Goal: Task Accomplishment & Management: Complete application form

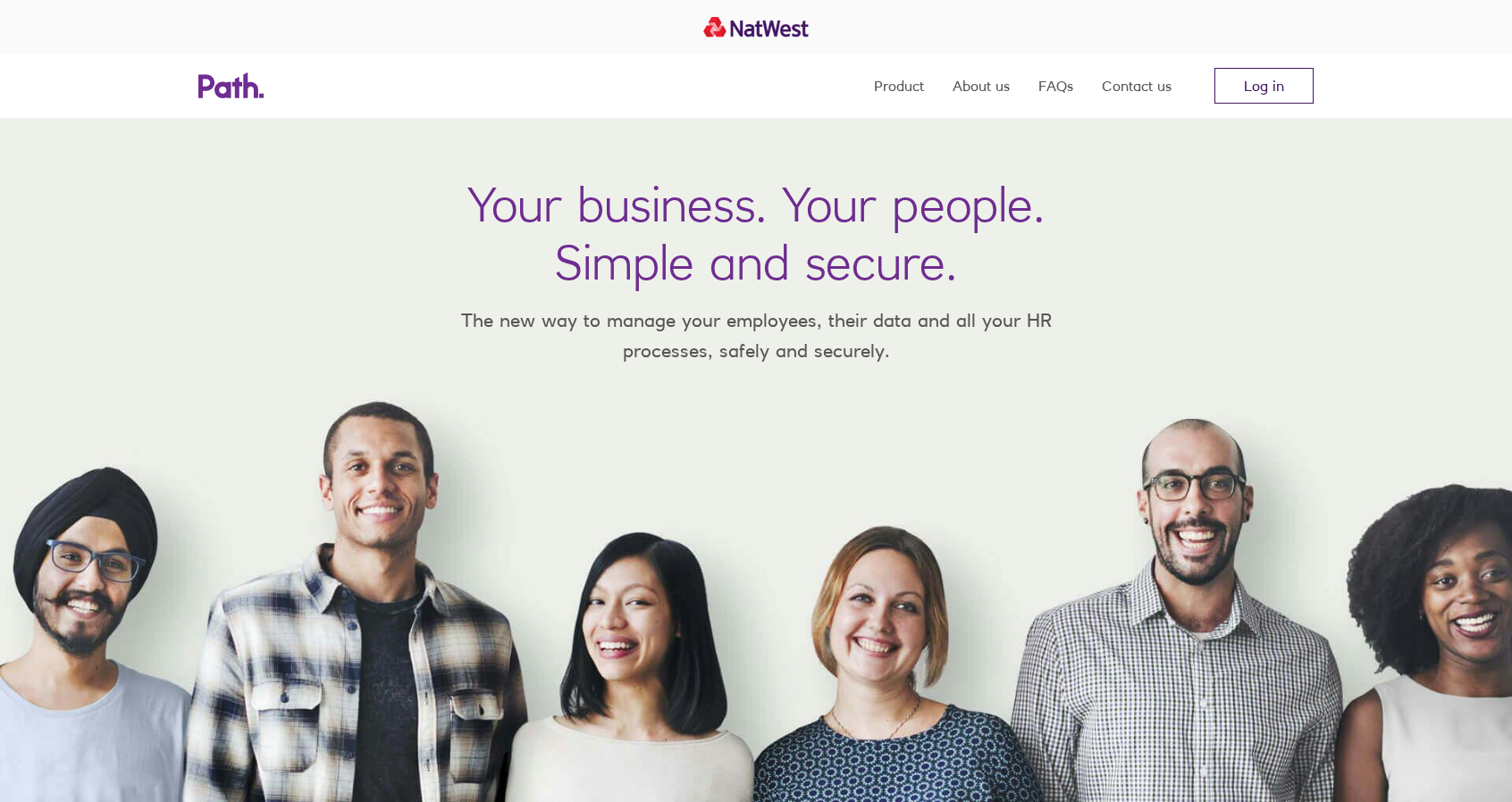
click at [1255, 72] on link "Log in" at bounding box center [1264, 85] width 99 height 36
click at [1274, 83] on link "Log in" at bounding box center [1264, 85] width 99 height 36
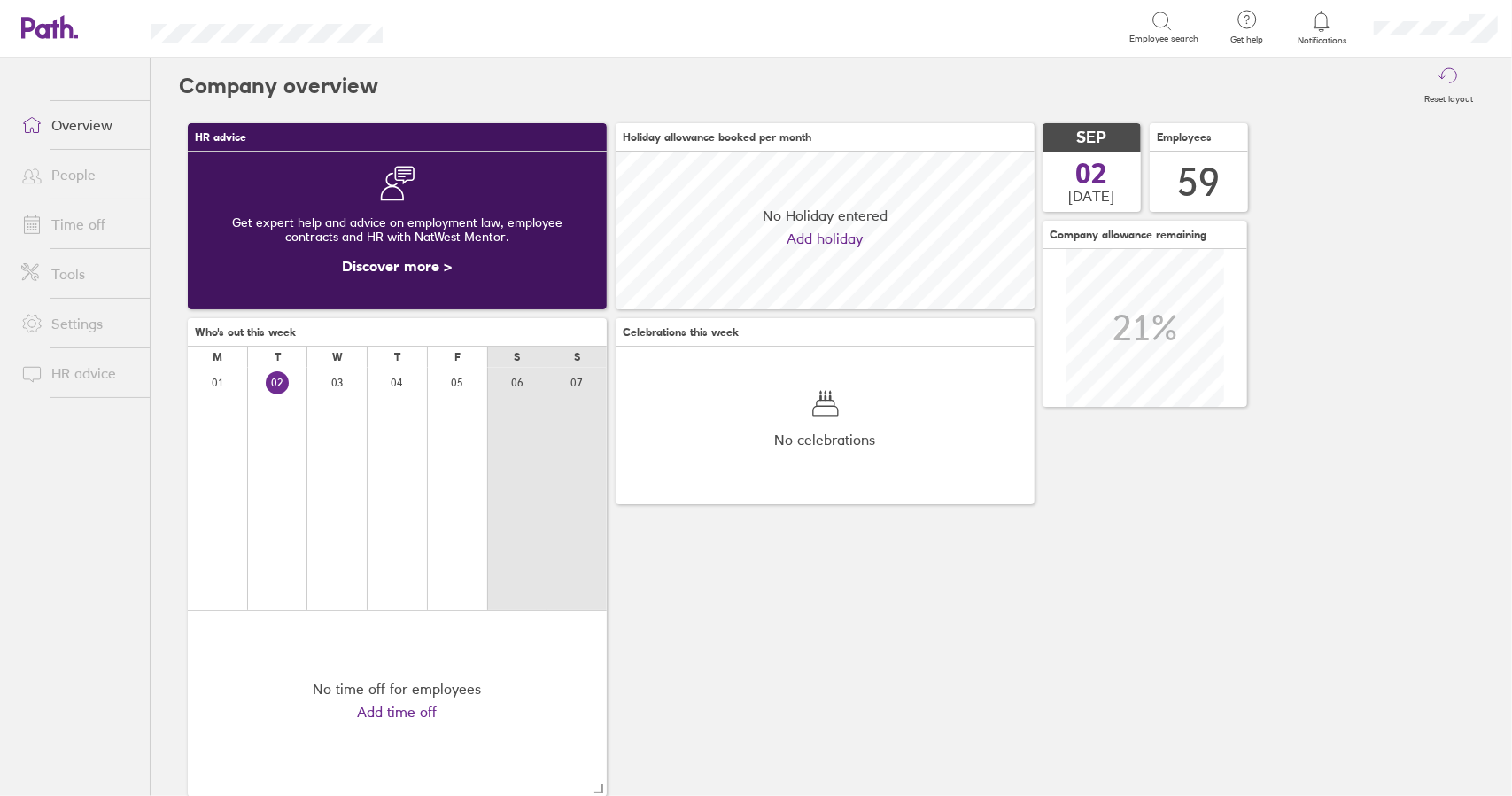
scroll to position [158, 418]
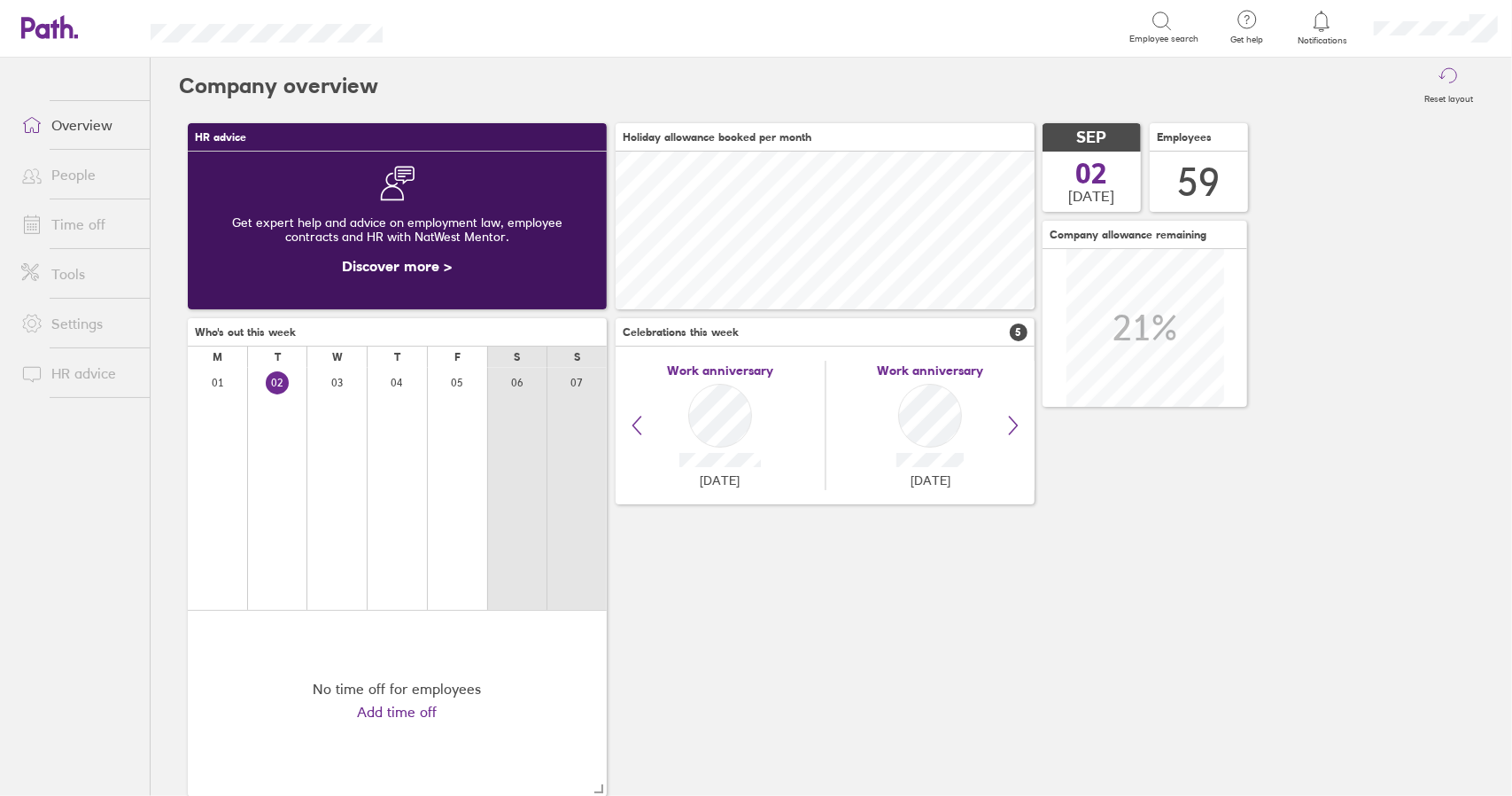
click at [75, 228] on link "Time off" at bounding box center [78, 223] width 143 height 36
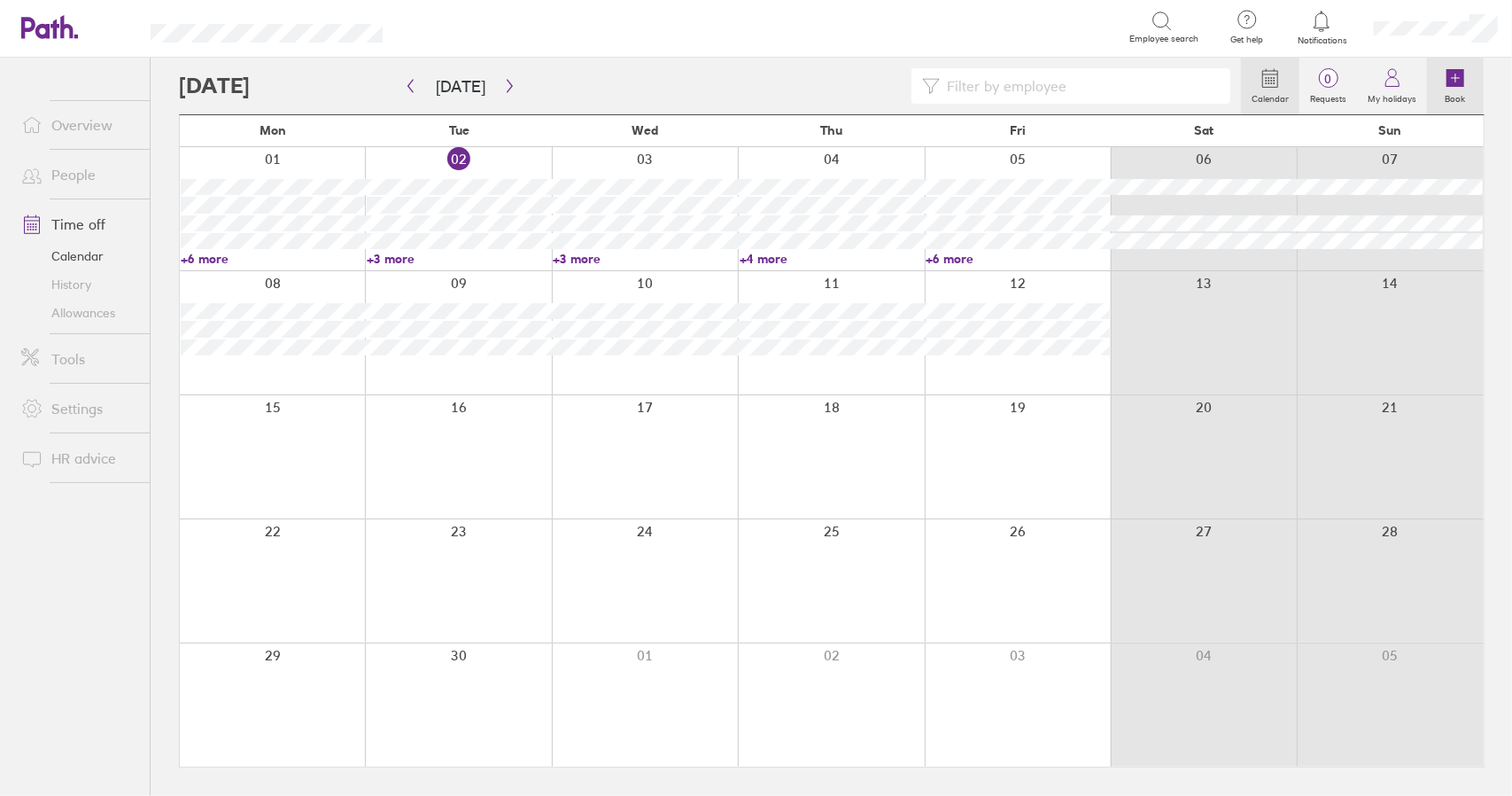
click at [1466, 84] on icon at bounding box center [1455, 78] width 21 height 21
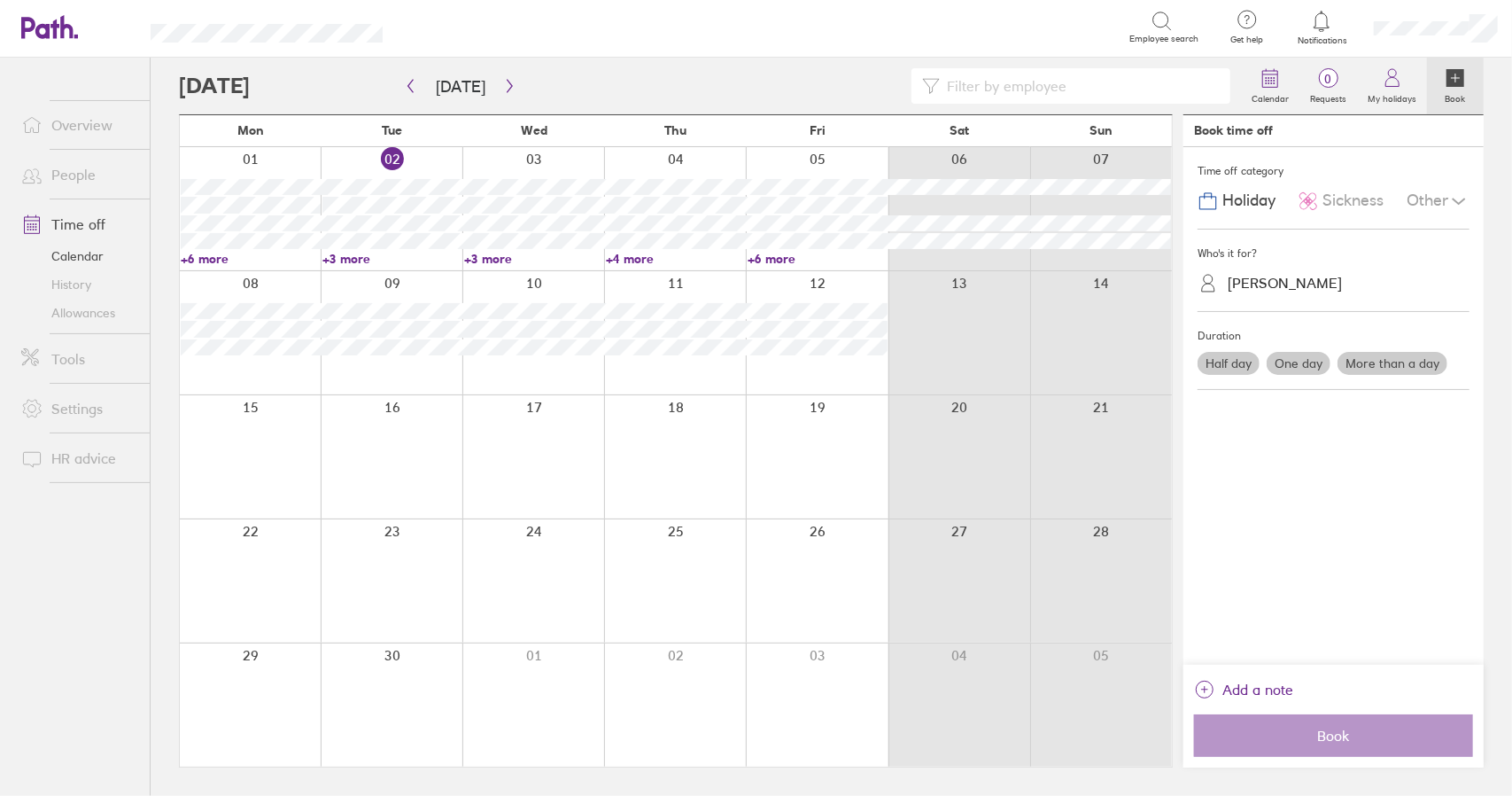
click at [1352, 194] on span "Sickness" at bounding box center [1353, 201] width 61 height 18
click at [1263, 287] on div "Chris Reason" at bounding box center [1284, 283] width 114 height 16
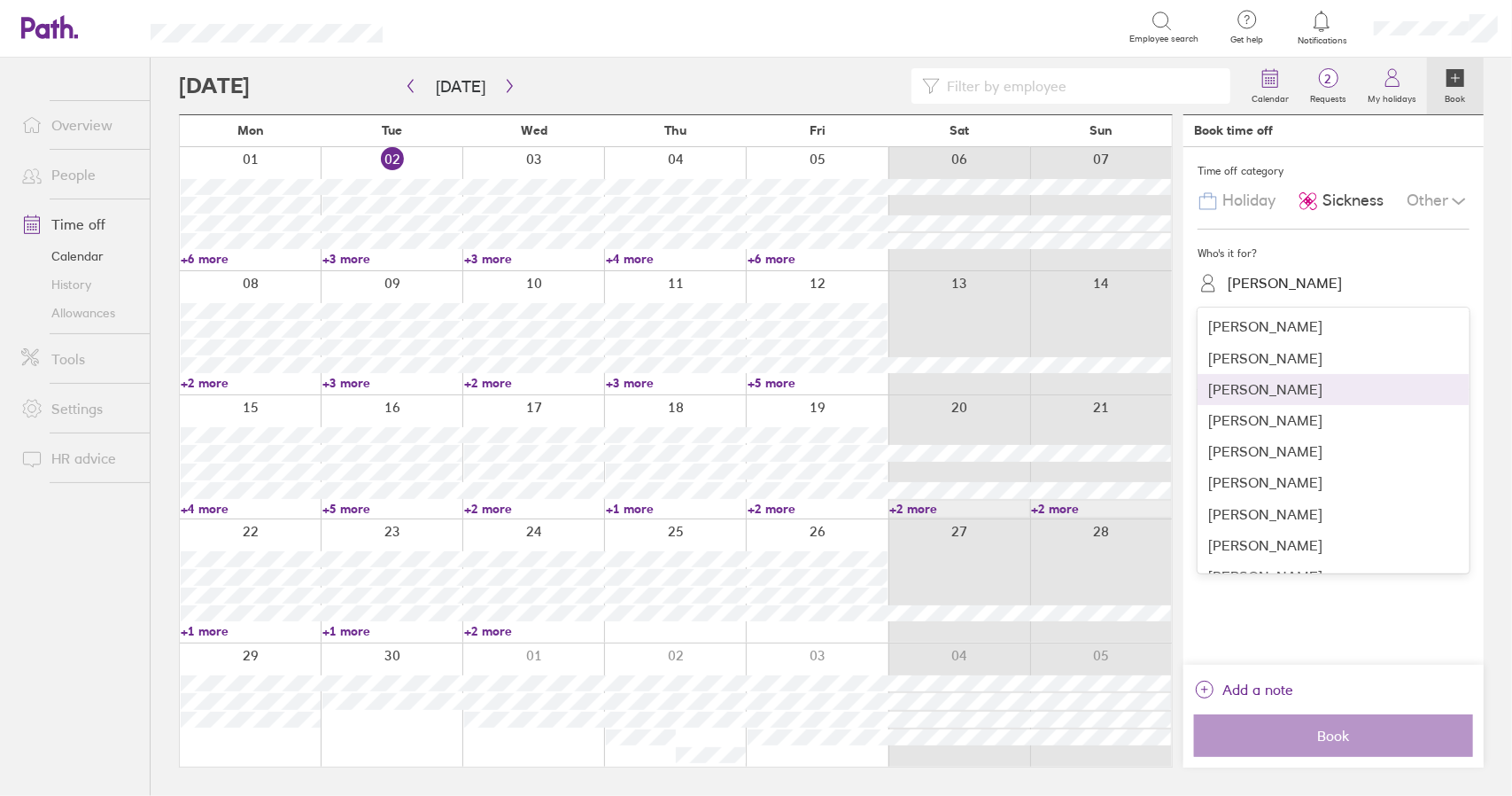
scroll to position [355, 0]
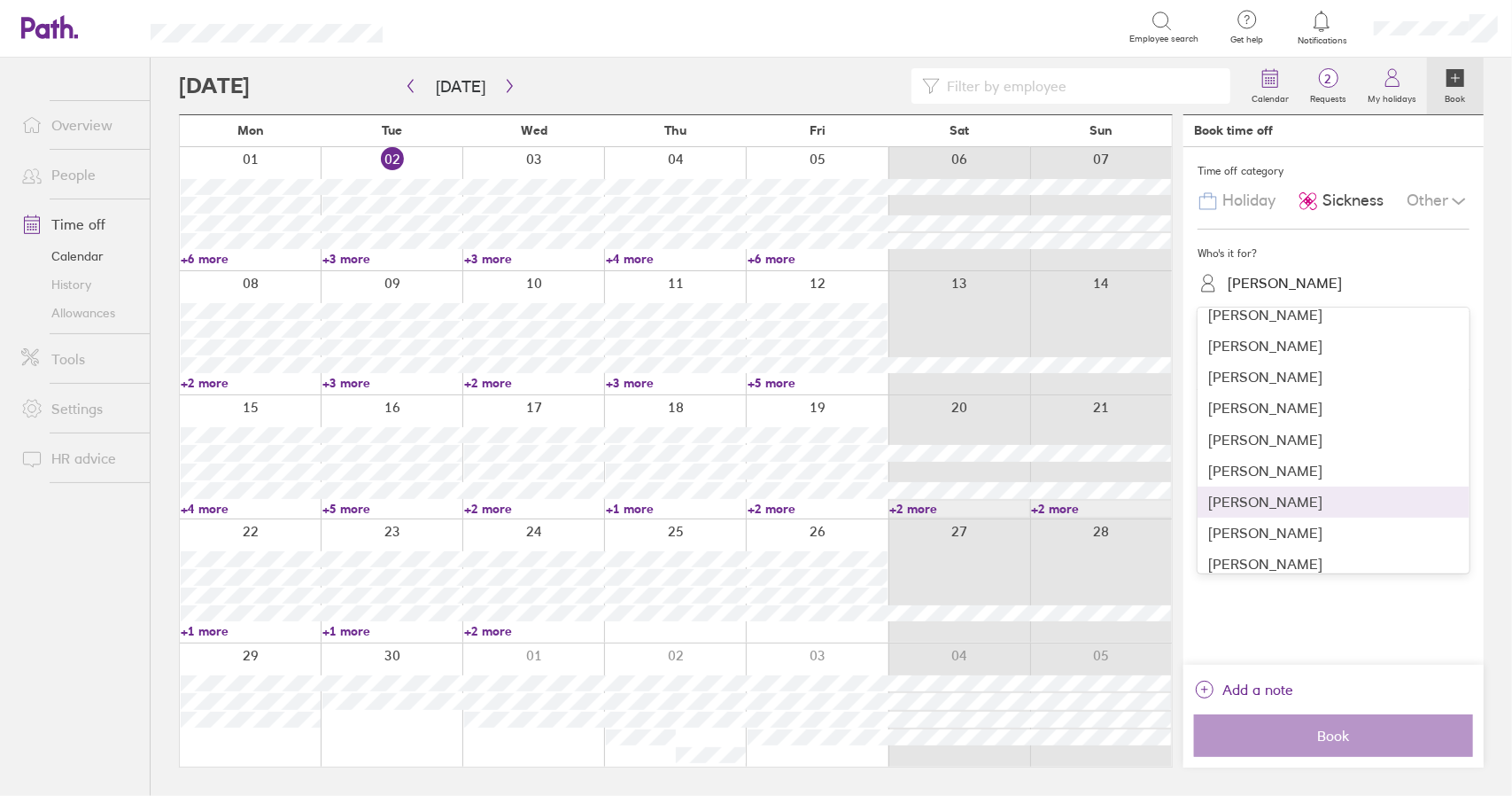
click at [1284, 491] on div "Dean Cox" at bounding box center [1333, 502] width 272 height 31
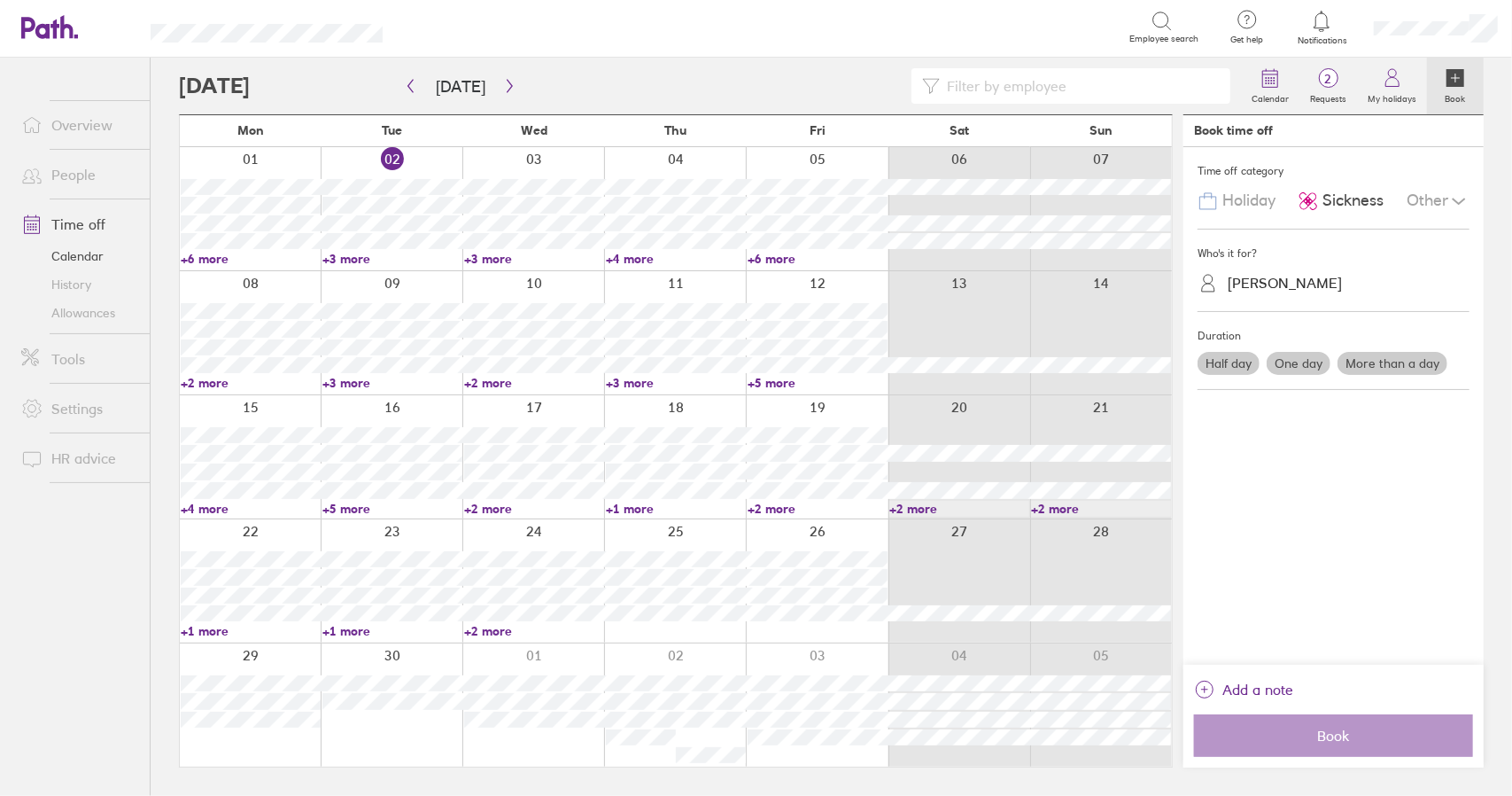
click at [1306, 359] on label "One day" at bounding box center [1299, 363] width 64 height 23
click at [0, 0] on input "One day" at bounding box center [0, 0] width 0 height 0
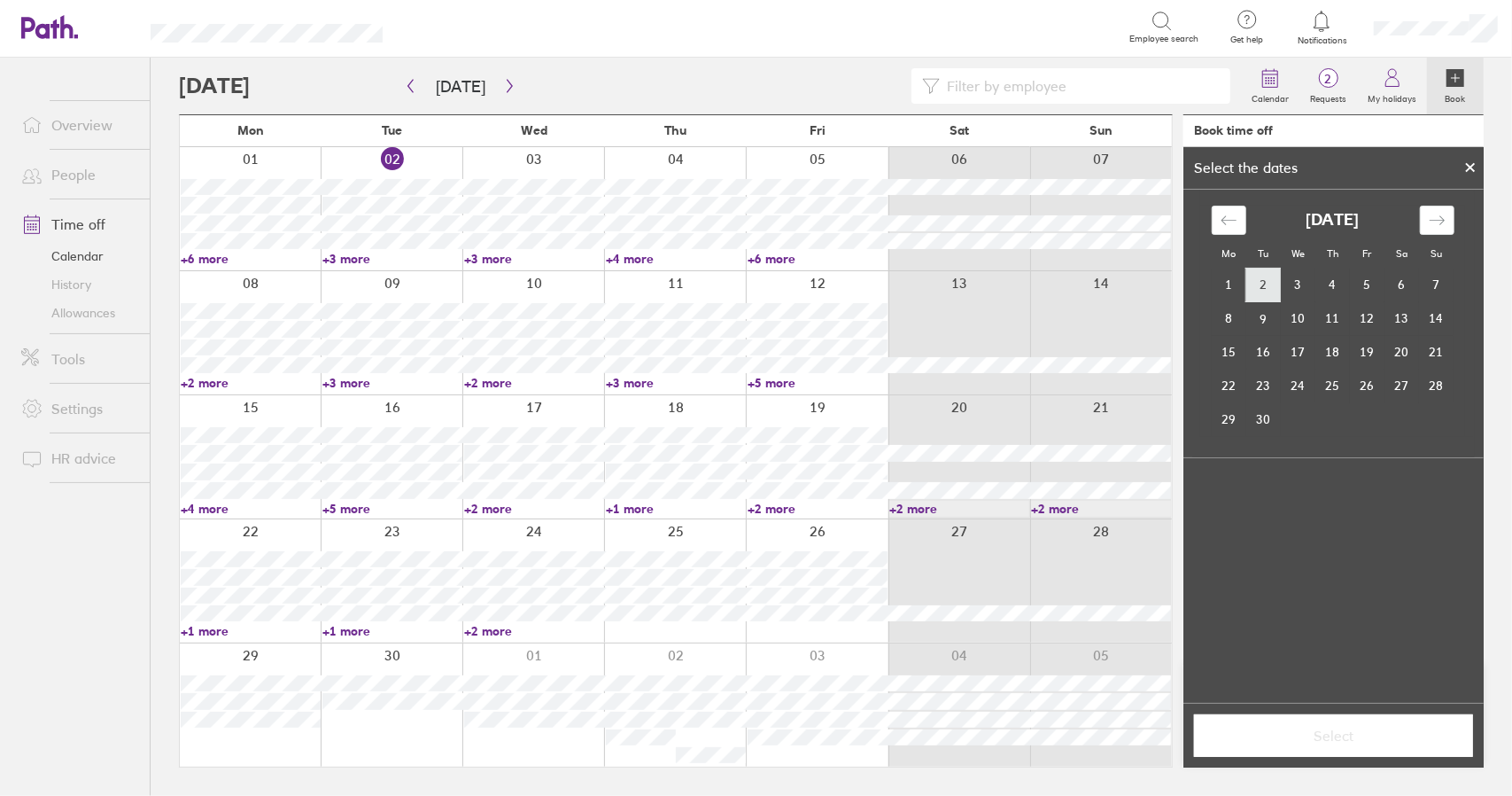
click at [1263, 277] on td "2" at bounding box center [1264, 285] width 35 height 34
click at [1354, 731] on span "Select" at bounding box center [1333, 735] width 254 height 16
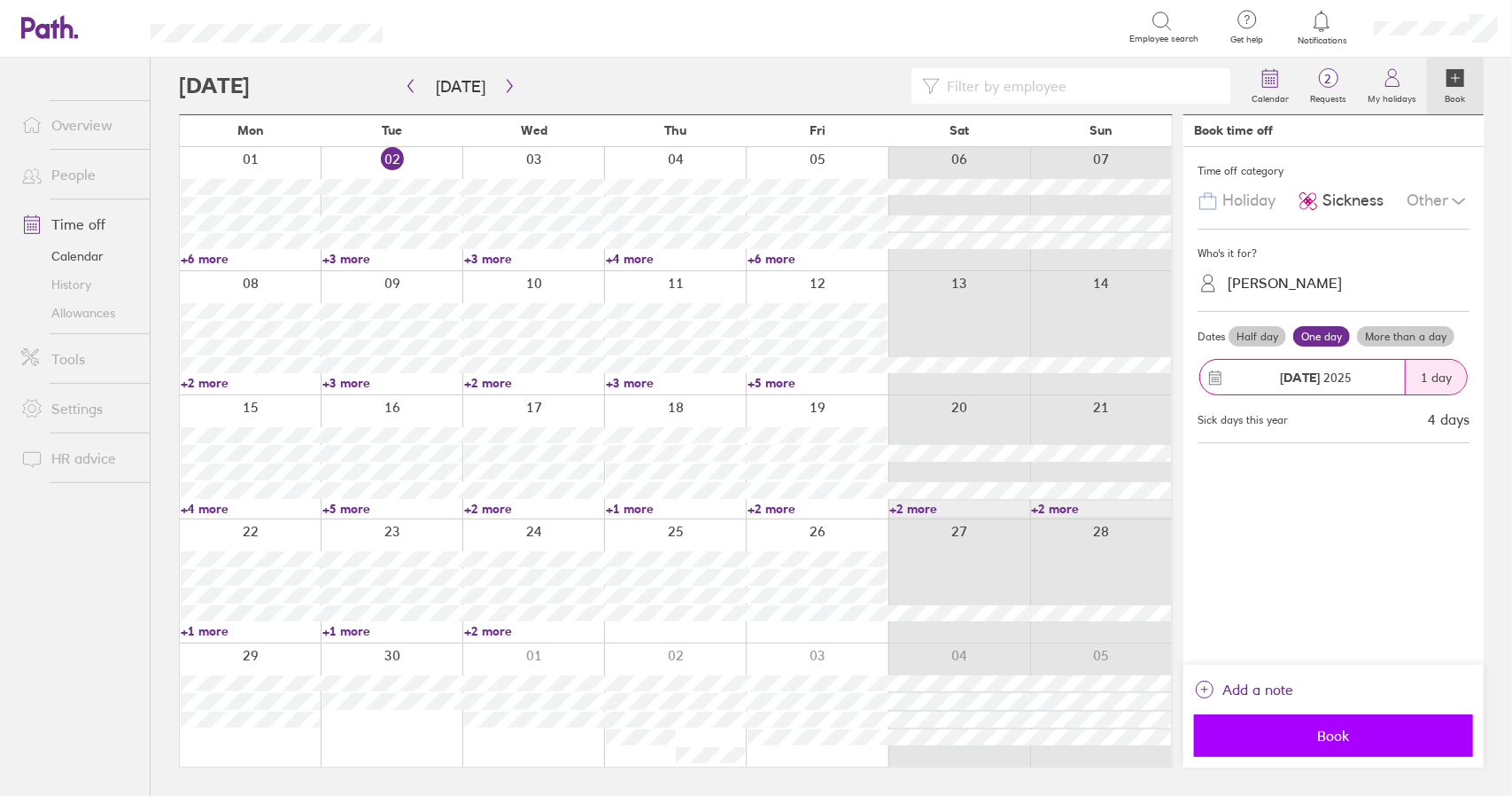
click at [1349, 742] on span "Book" at bounding box center [1333, 735] width 254 height 16
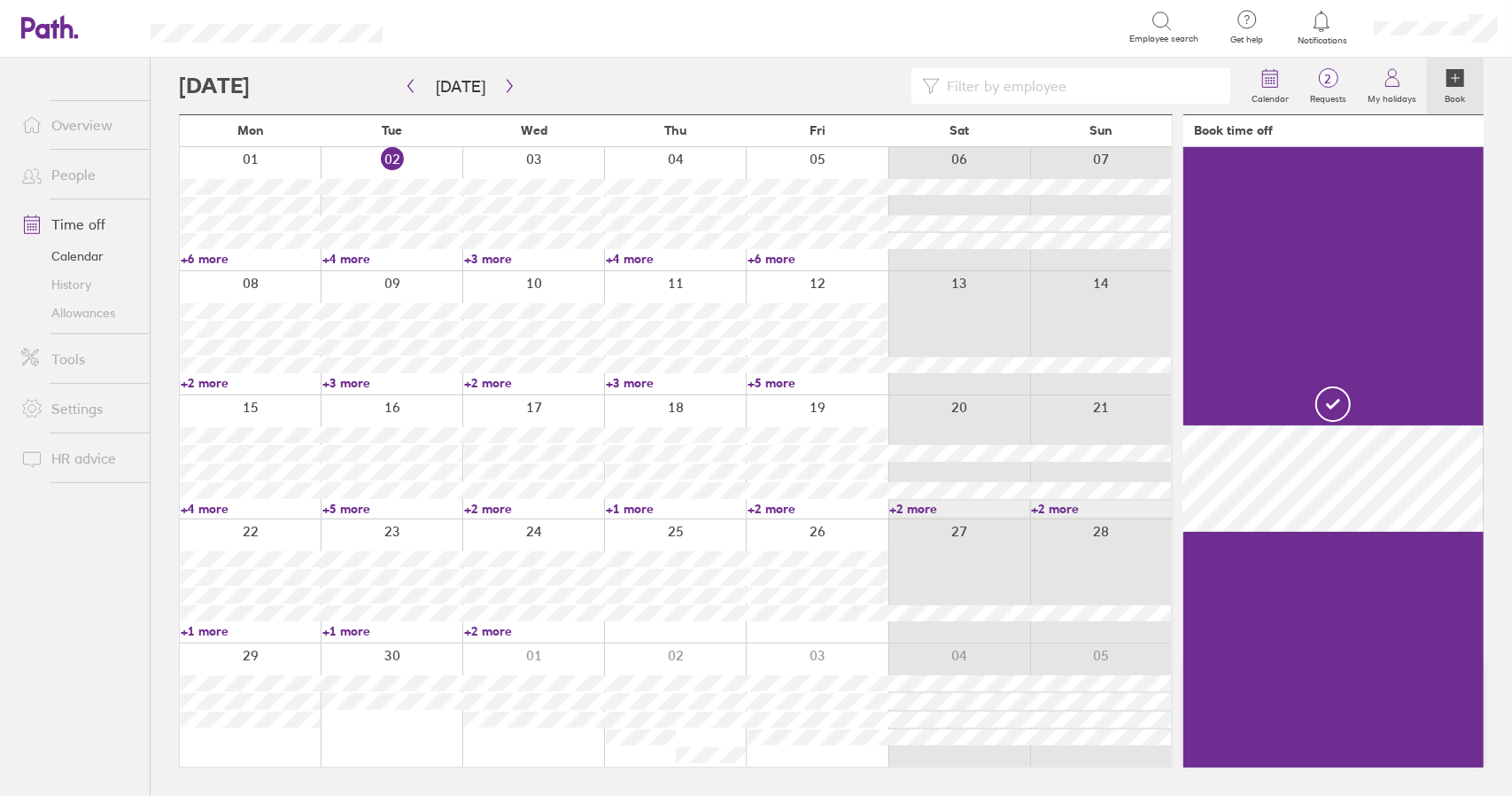
click at [352, 253] on link "+4 more" at bounding box center [393, 258] width 140 height 16
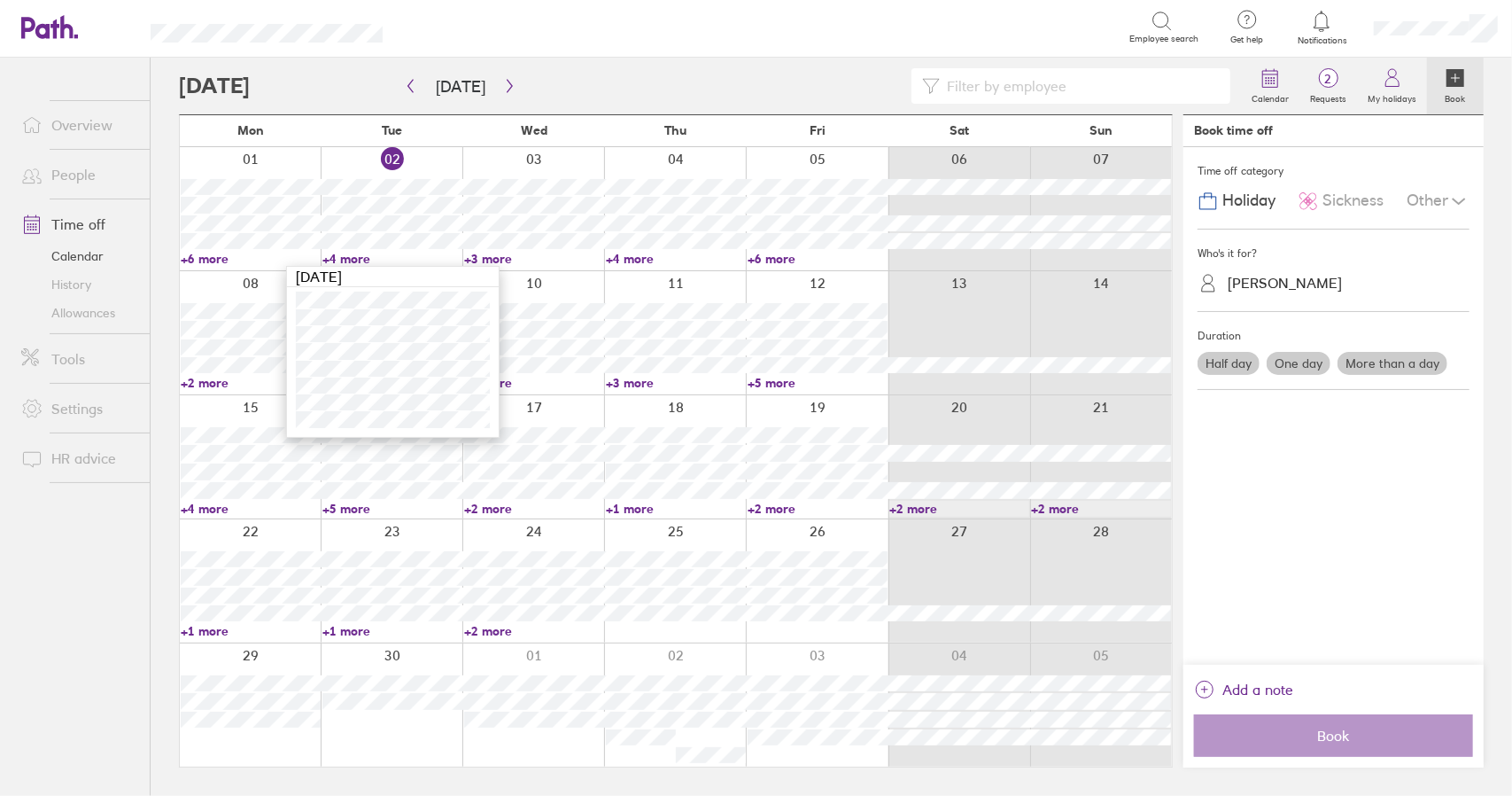
click at [349, 254] on link "+4 more" at bounding box center [393, 258] width 140 height 16
click at [75, 230] on link "Time off" at bounding box center [78, 223] width 143 height 36
